Goal: Check status

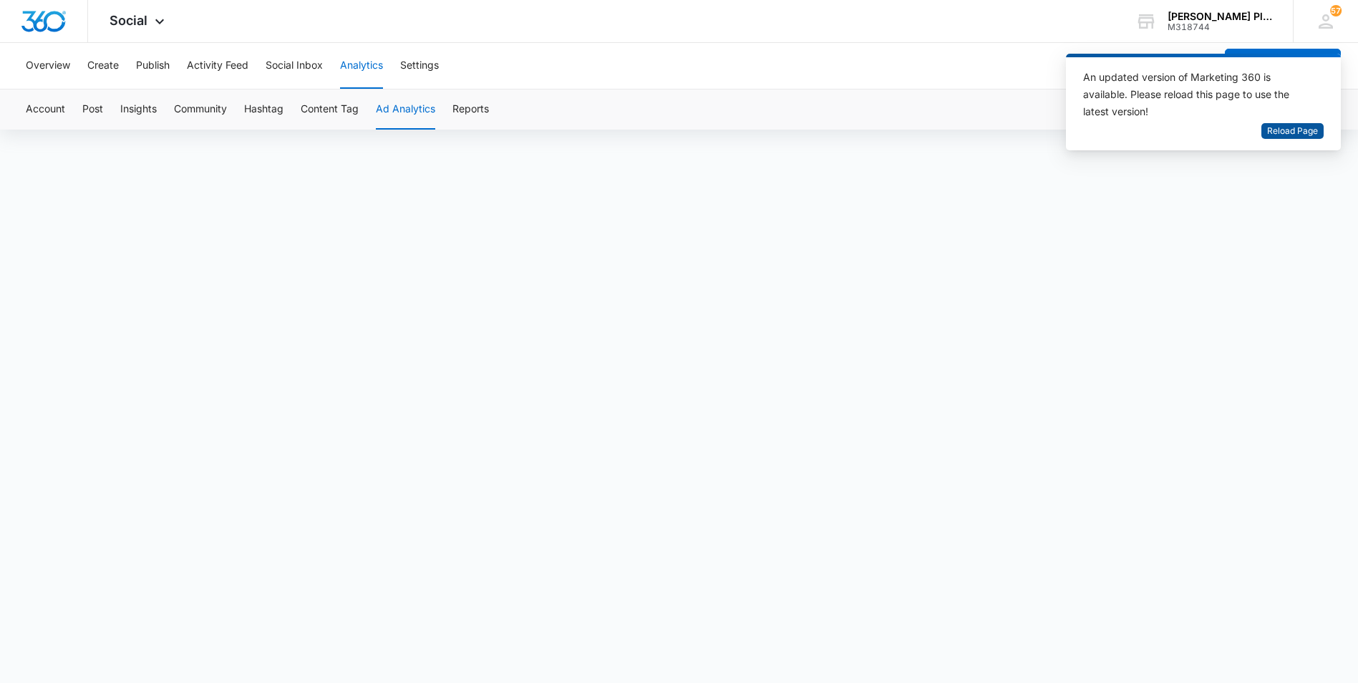
click at [1304, 131] on span "Reload Page" at bounding box center [1293, 132] width 51 height 14
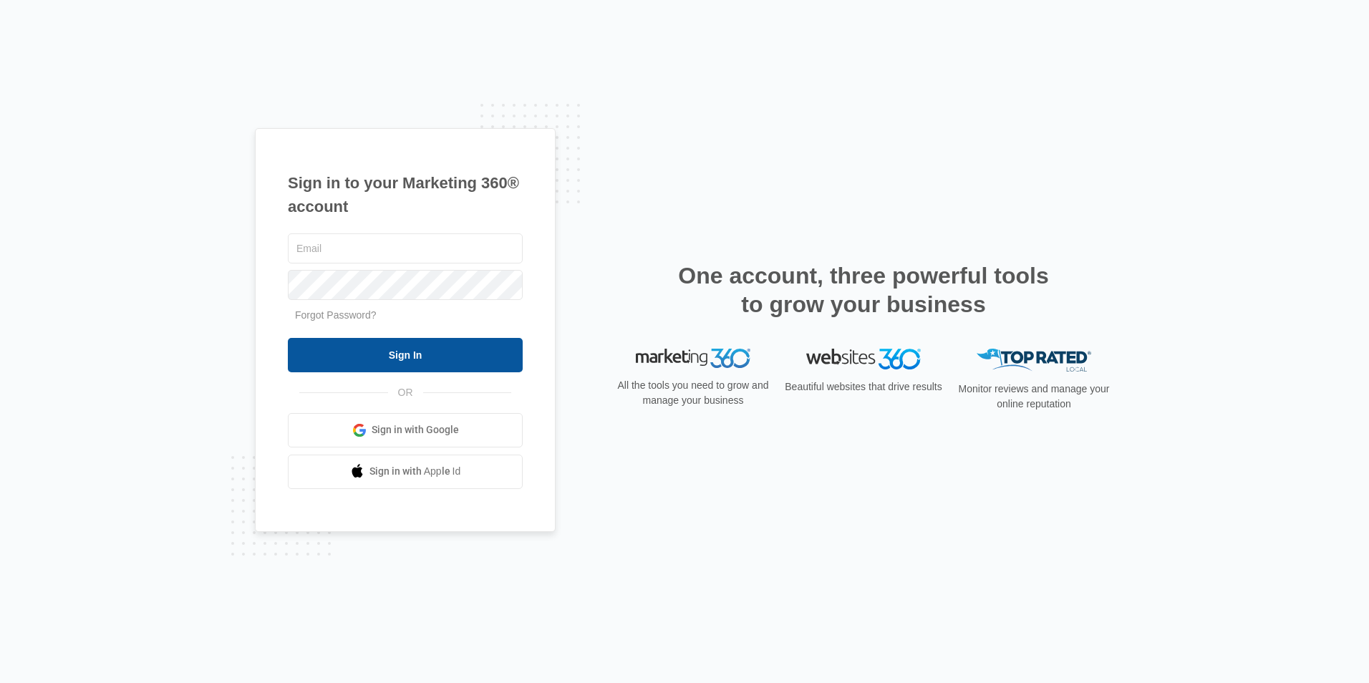
type input "[EMAIL_ADDRESS][DOMAIN_NAME]"
click at [415, 355] on input "Sign In" at bounding box center [405, 355] width 235 height 34
